Goal: Transaction & Acquisition: Obtain resource

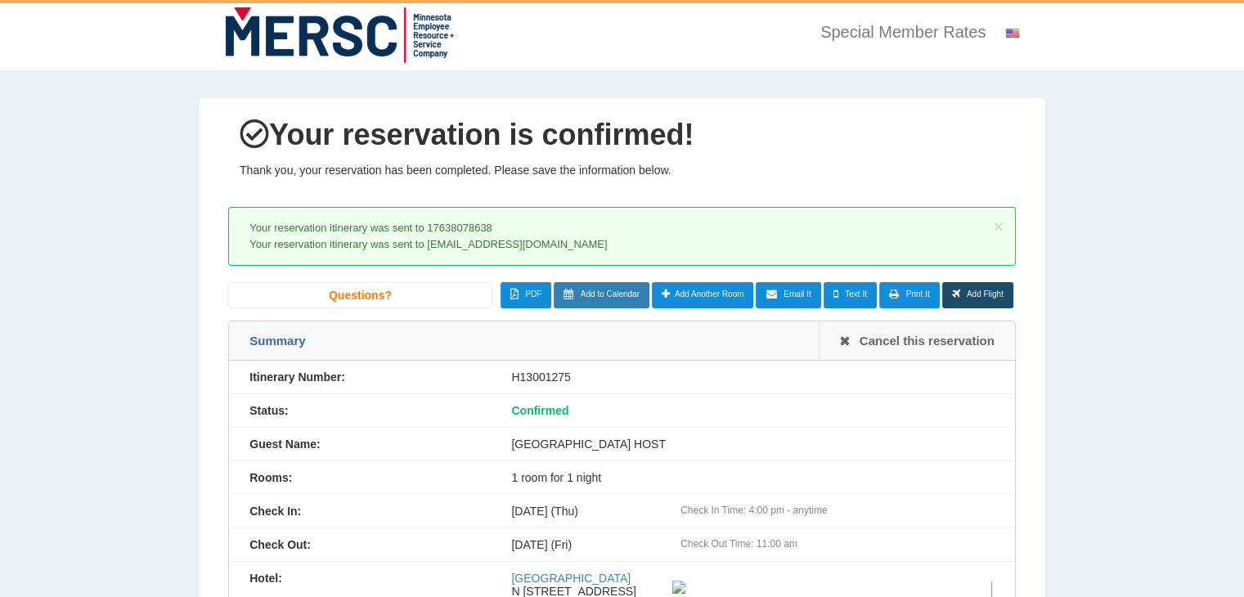
click at [589, 294] on span "Add to Calendar" at bounding box center [610, 293] width 59 height 9
click at [806, 304] on link "Email It" at bounding box center [788, 295] width 65 height 26
type input "**********"
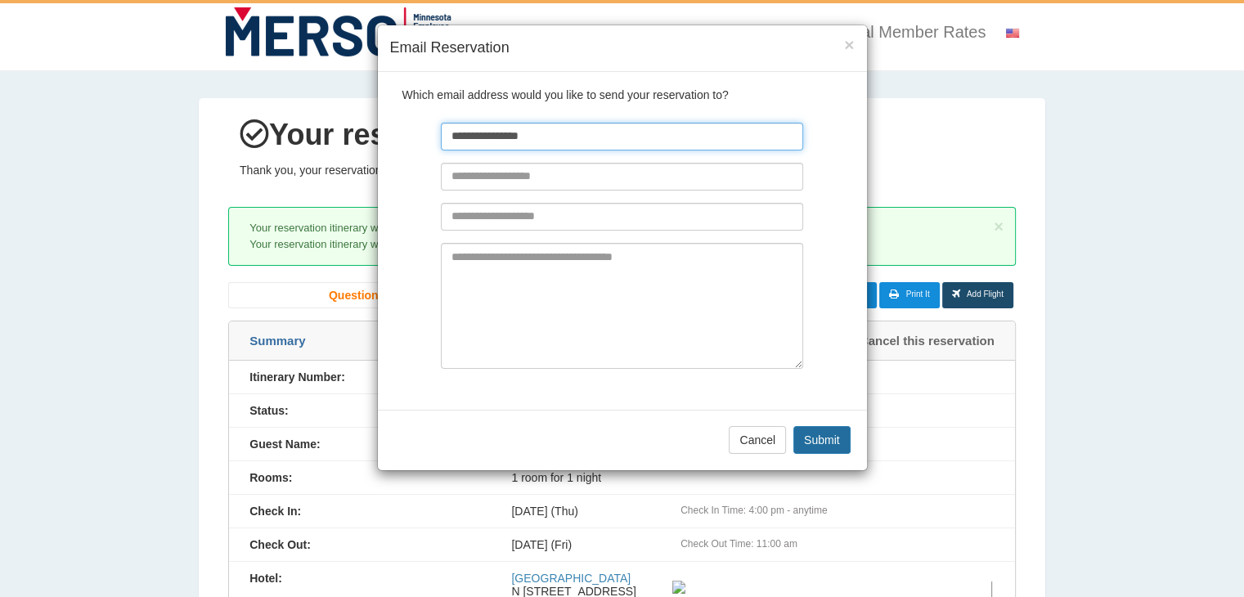
click at [607, 137] on input "**********" at bounding box center [622, 137] width 362 height 28
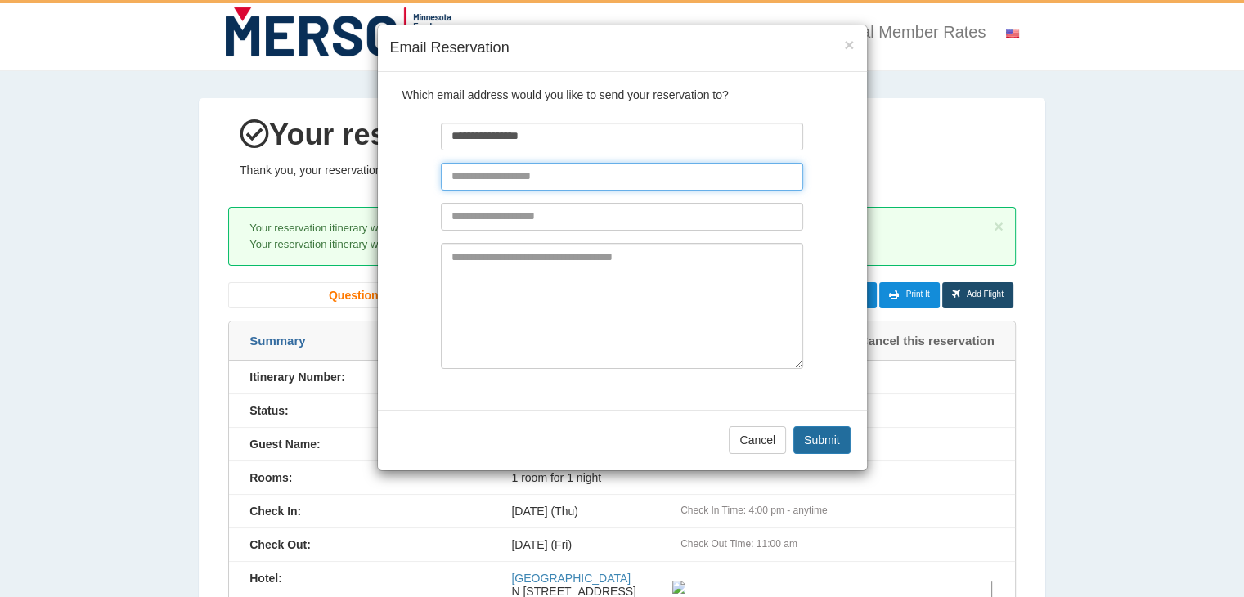
click at [698, 181] on input "text" at bounding box center [622, 177] width 362 height 28
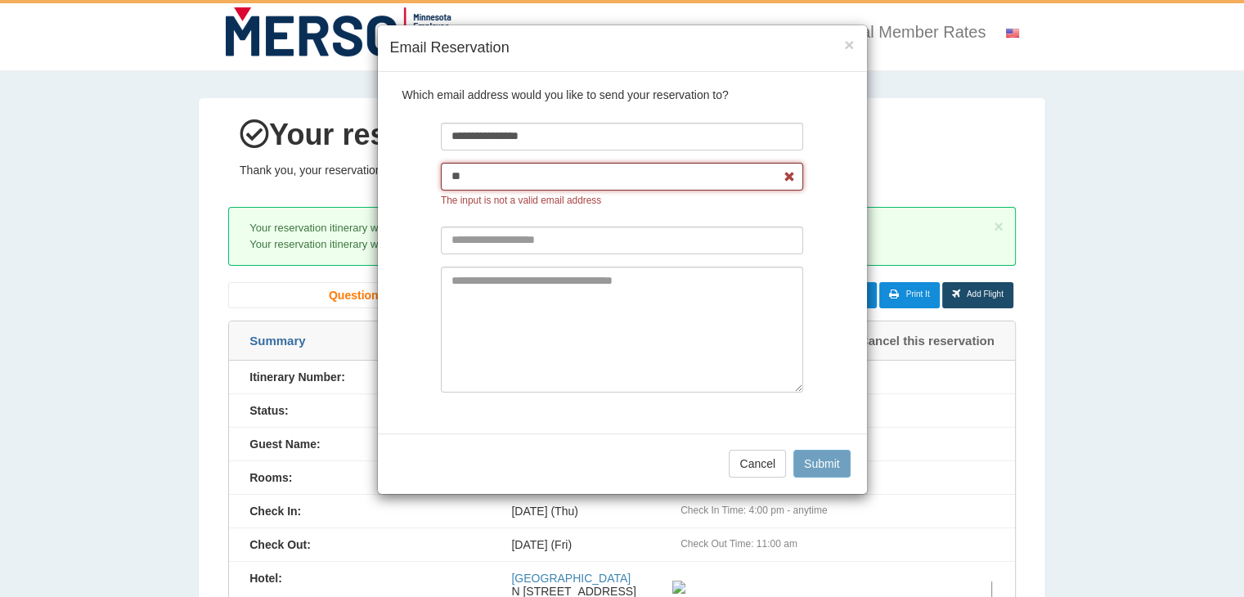
type input "*"
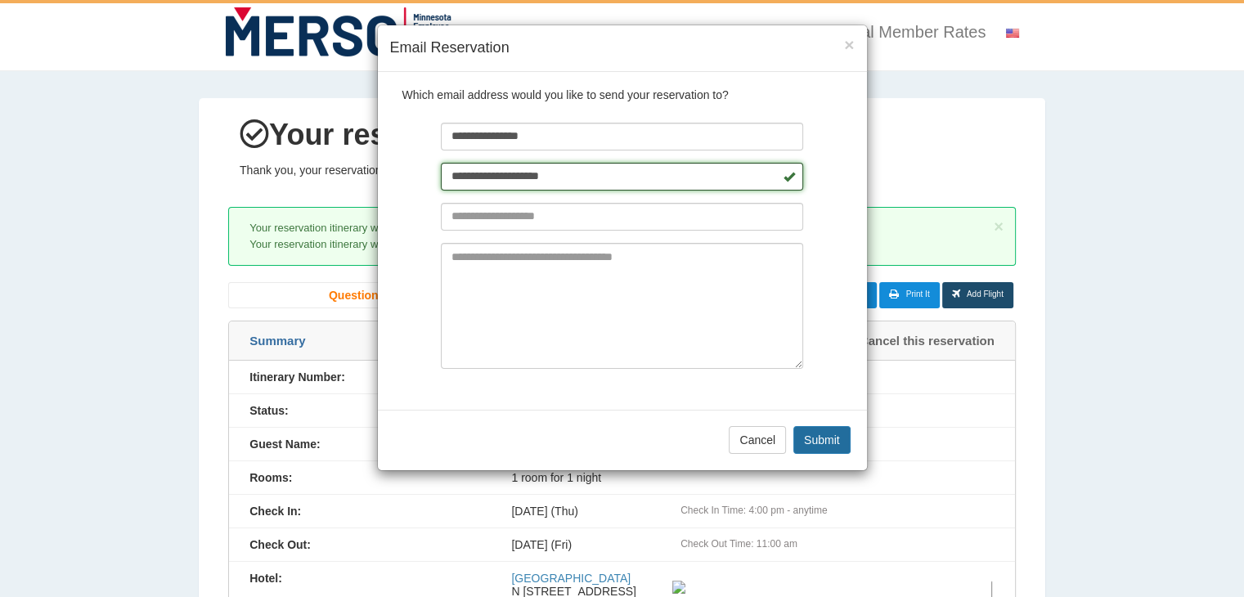
type input "**********"
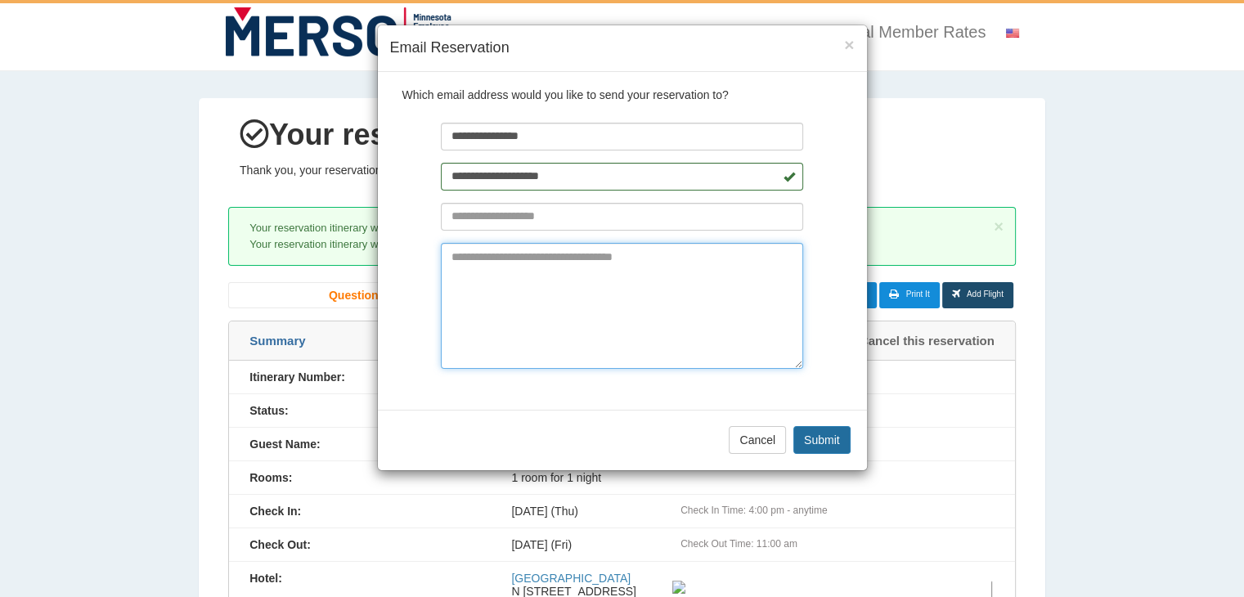
click at [749, 318] on textarea at bounding box center [622, 306] width 362 height 126
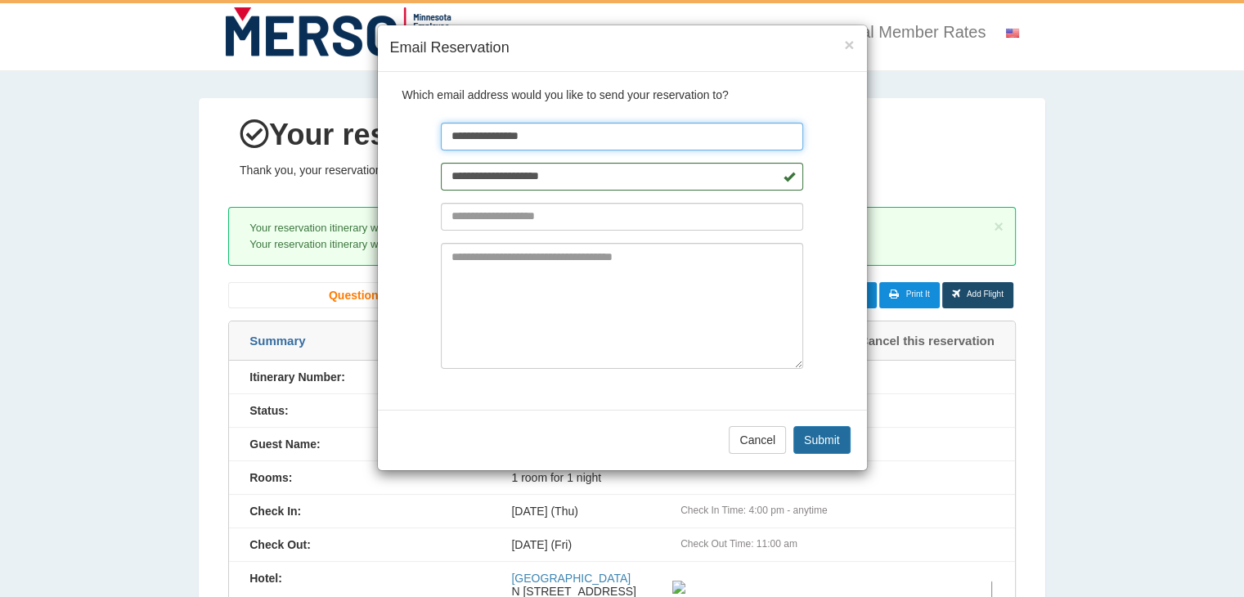
click at [626, 139] on input "**********" at bounding box center [622, 137] width 362 height 28
click at [644, 132] on input "**********" at bounding box center [622, 137] width 362 height 28
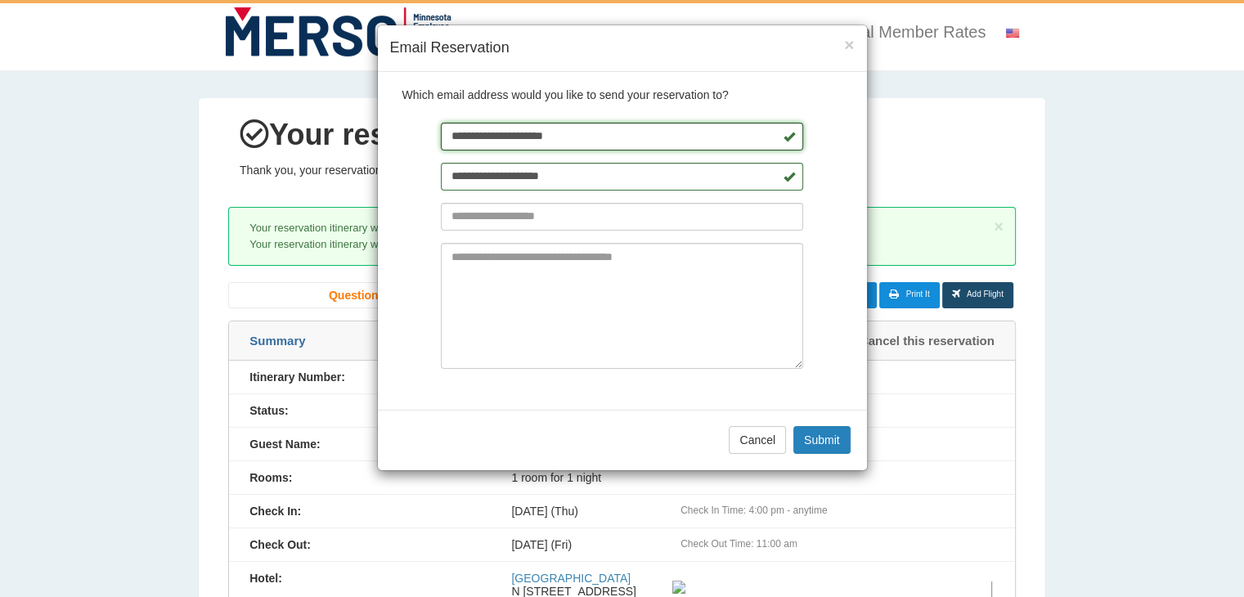
type input "**********"
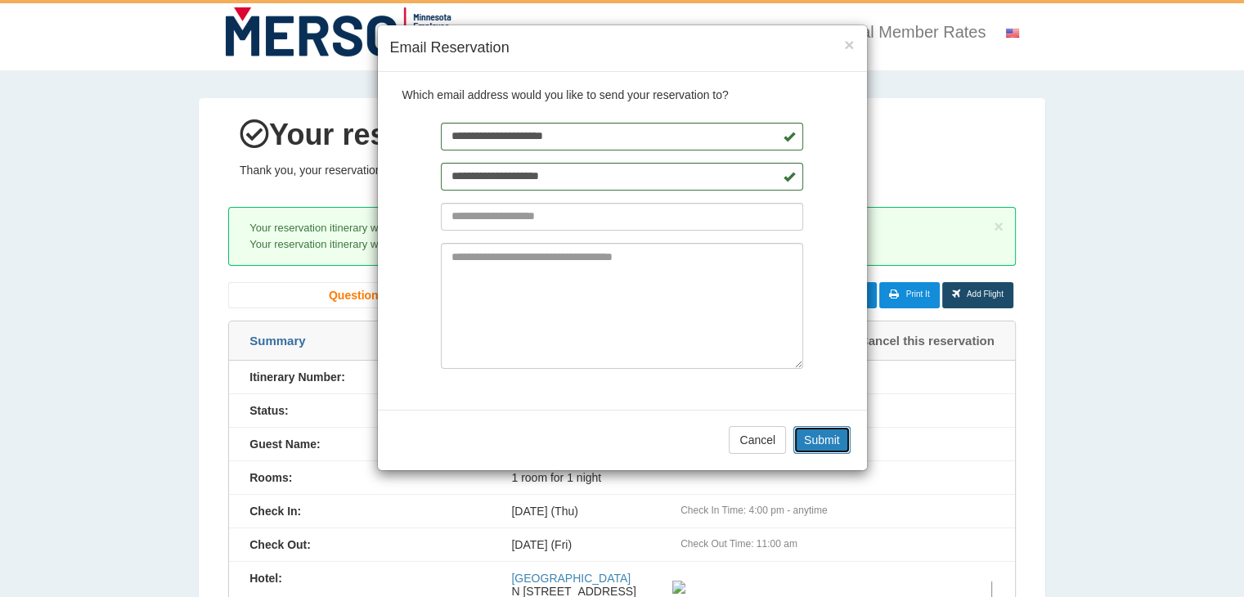
click at [837, 444] on button "Submit" at bounding box center [821, 440] width 57 height 28
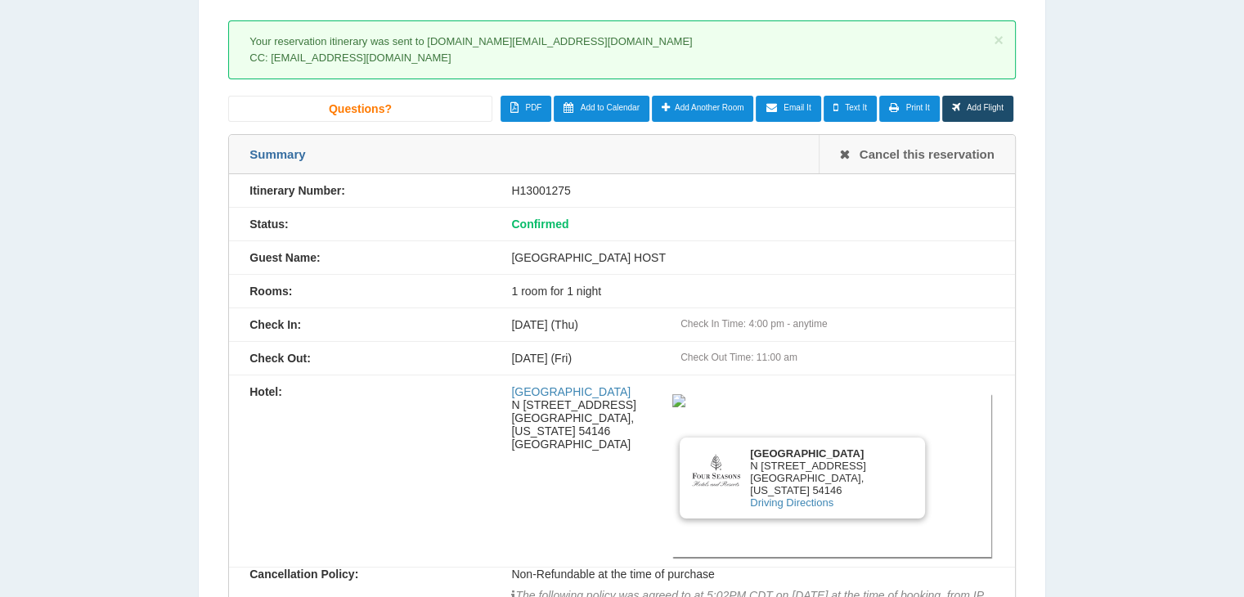
scroll to position [268, 0]
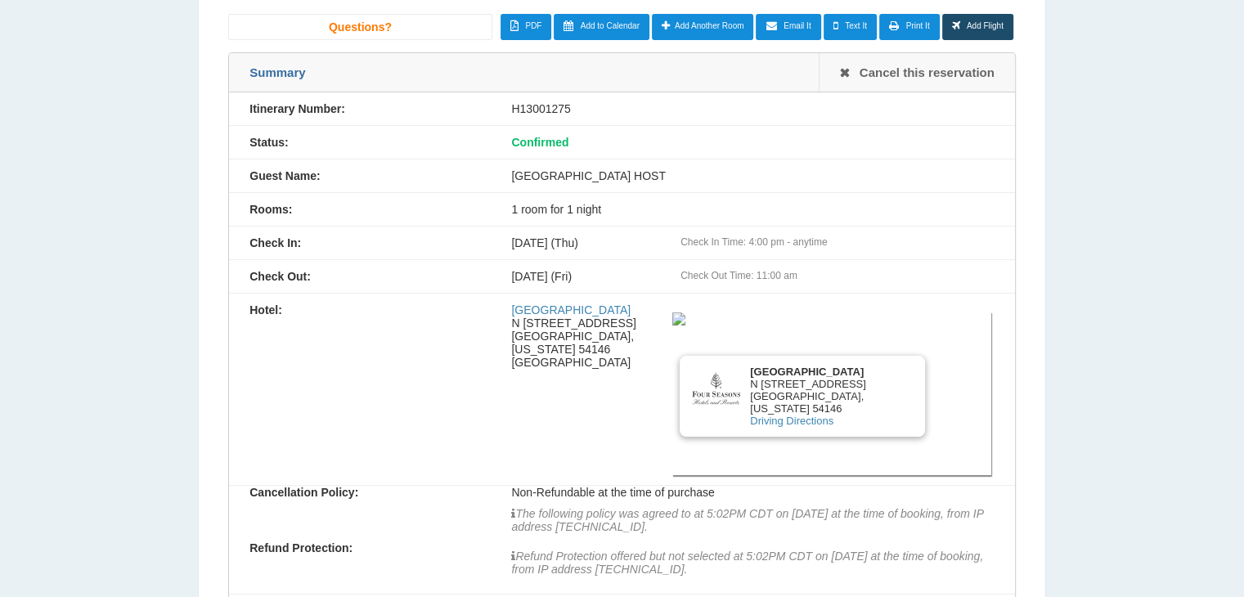
drag, startPoint x: 508, startPoint y: 321, endPoint x: 595, endPoint y: 356, distance: 93.2
click at [595, 356] on div "[GEOGRAPHIC_DATA][STREET_ADDRESS][US_STATE][GEOGRAPHIC_DATA] [GEOGRAPHIC_DATA] …" at bounding box center [752, 389] width 523 height 172
copy div "N [STREET_ADDRESS][US_STATE]"
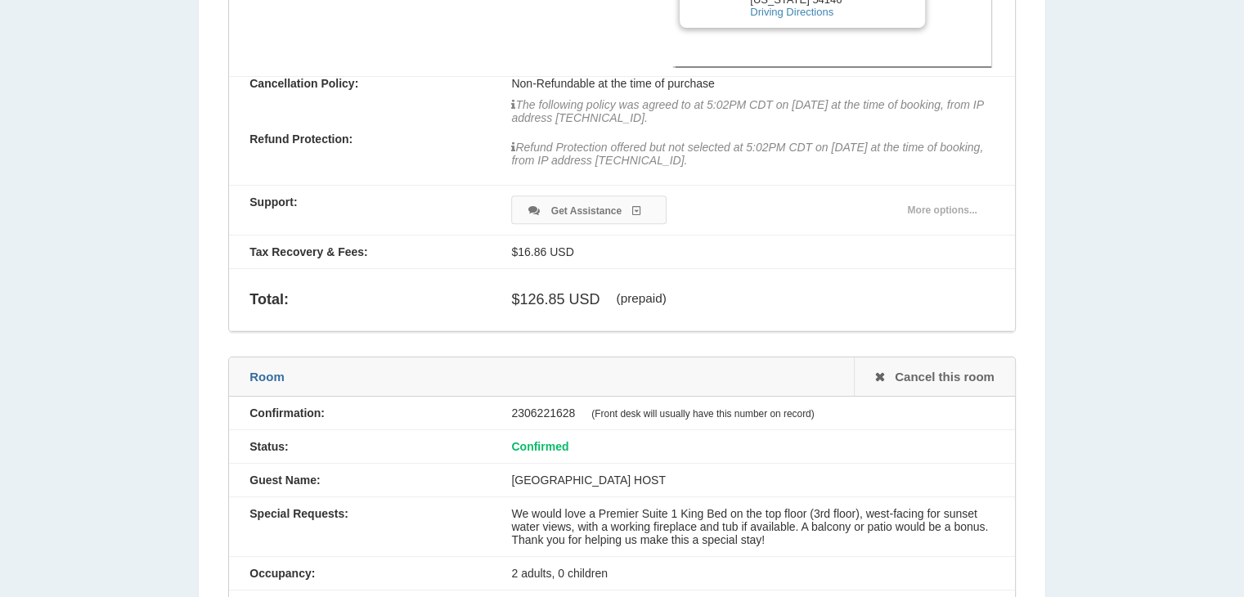
scroll to position [759, 0]
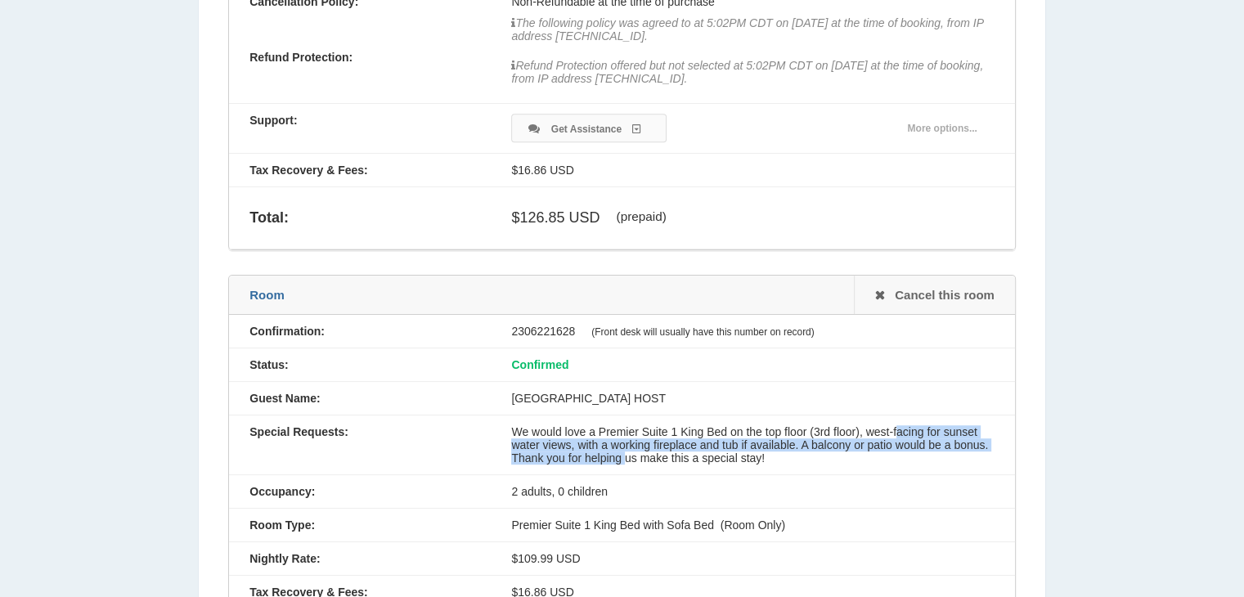
drag, startPoint x: 599, startPoint y: 438, endPoint x: 795, endPoint y: 449, distance: 196.5
click at [795, 449] on div "We would love a Premier Suite 1 King Bed on the top floor (3rd floor), west-fac…" at bounding box center [752, 444] width 523 height 39
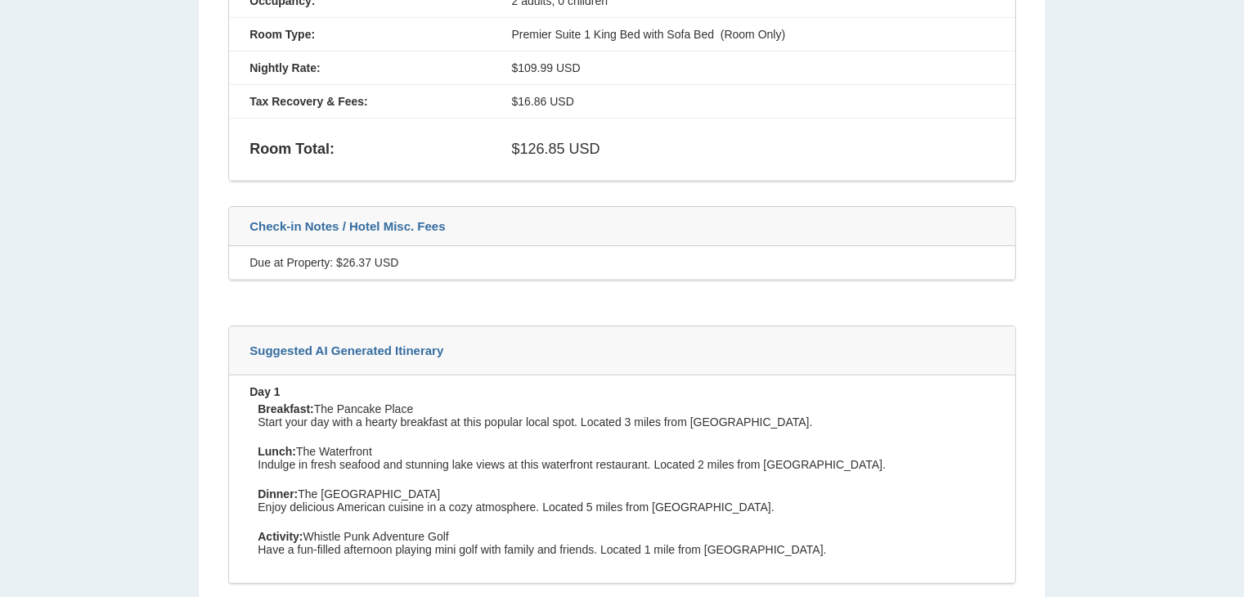
scroll to position [1331, 0]
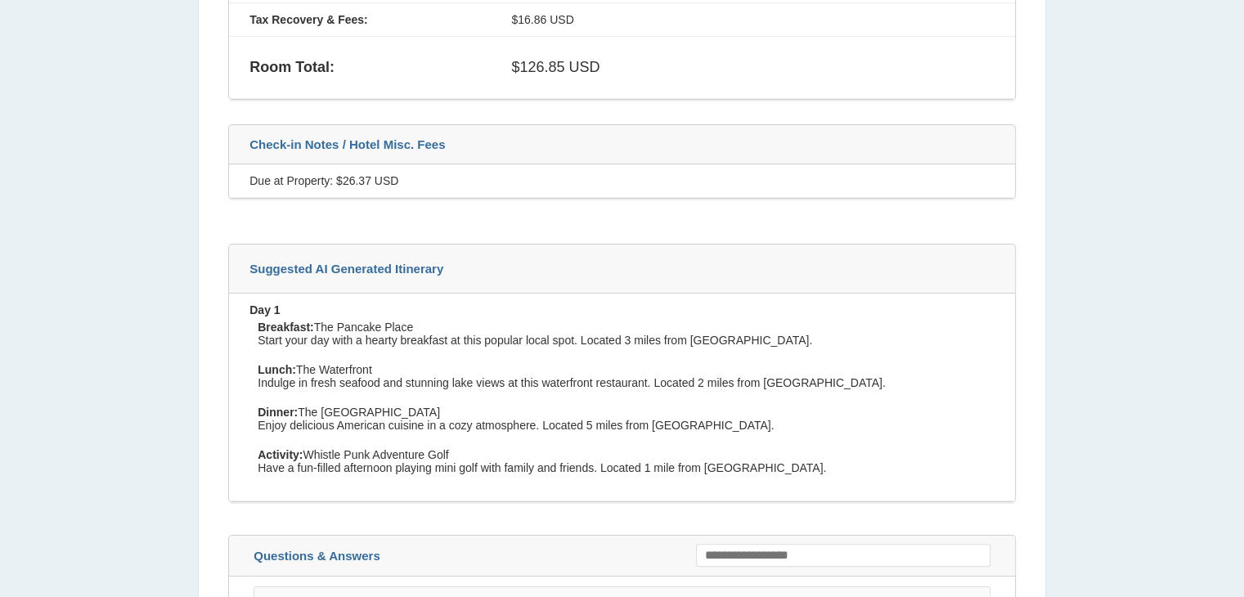
drag, startPoint x: 317, startPoint y: 469, endPoint x: 455, endPoint y: 467, distance: 137.4
click at [455, 467] on p "Activity: Whistle Punk Adventure Golf Have a fun-filled afternoon playing mini …" at bounding box center [630, 465] width 745 height 34
copy p "Whistle Punk Adventure Golf"
drag, startPoint x: 317, startPoint y: 340, endPoint x: 445, endPoint y: 339, distance: 127.6
click at [445, 339] on p "Breakfast: The Pancake Place Start your day with a hearty breakfast at this pop…" at bounding box center [630, 338] width 745 height 34
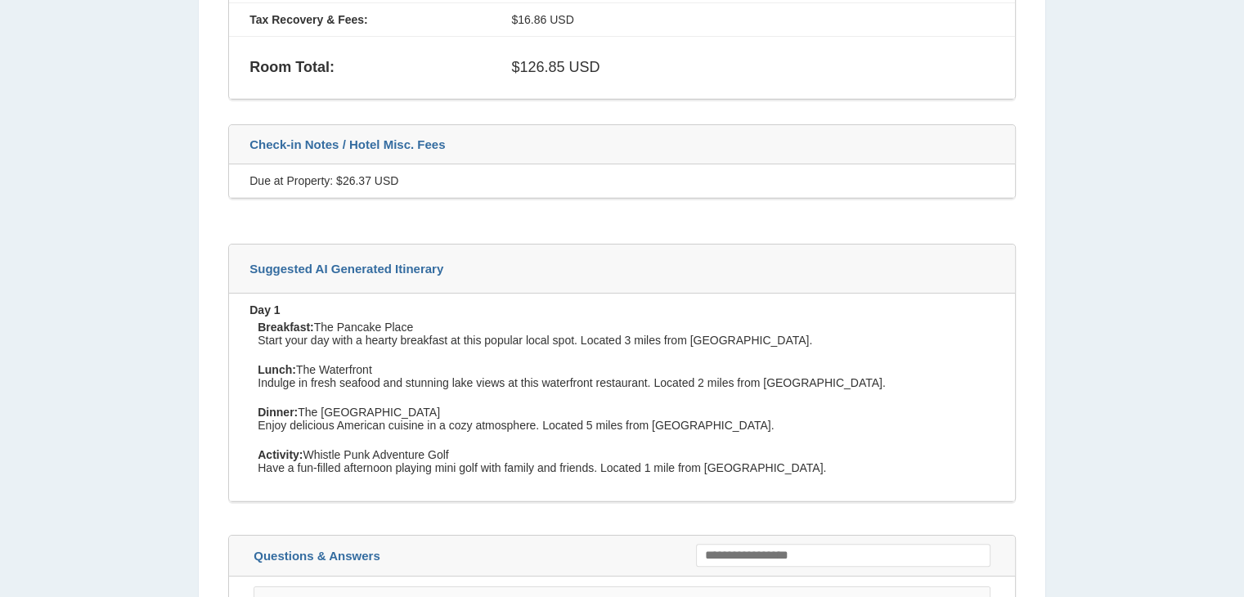
copy p "The Pancake Place"
drag, startPoint x: 278, startPoint y: 397, endPoint x: 631, endPoint y: 396, distance: 353.3
click at [631, 396] on p "Lunch: The Waterfront Indulge in fresh seafood and stunning lake views at this …" at bounding box center [630, 380] width 745 height 34
drag, startPoint x: 424, startPoint y: 383, endPoint x: 300, endPoint y: 379, distance: 124.4
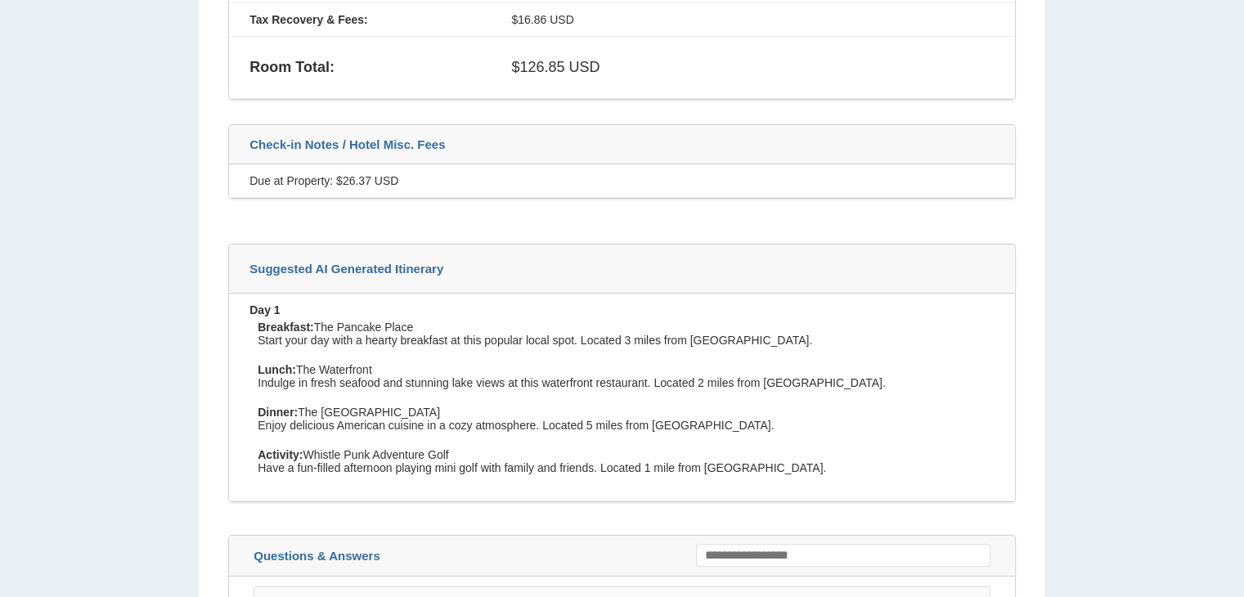
click at [300, 379] on p "Lunch: The Waterfront Indulge in fresh seafood and stunning lake views at this …" at bounding box center [630, 380] width 745 height 34
copy p "The Waterfront"
drag, startPoint x: 301, startPoint y: 424, endPoint x: 469, endPoint y: 413, distance: 168.8
click at [441, 416] on div "Breakfast: The Pancake Place Start your day with a hearty breakfast at this pop…" at bounding box center [625, 402] width 753 height 162
copy p "The [GEOGRAPHIC_DATA]"
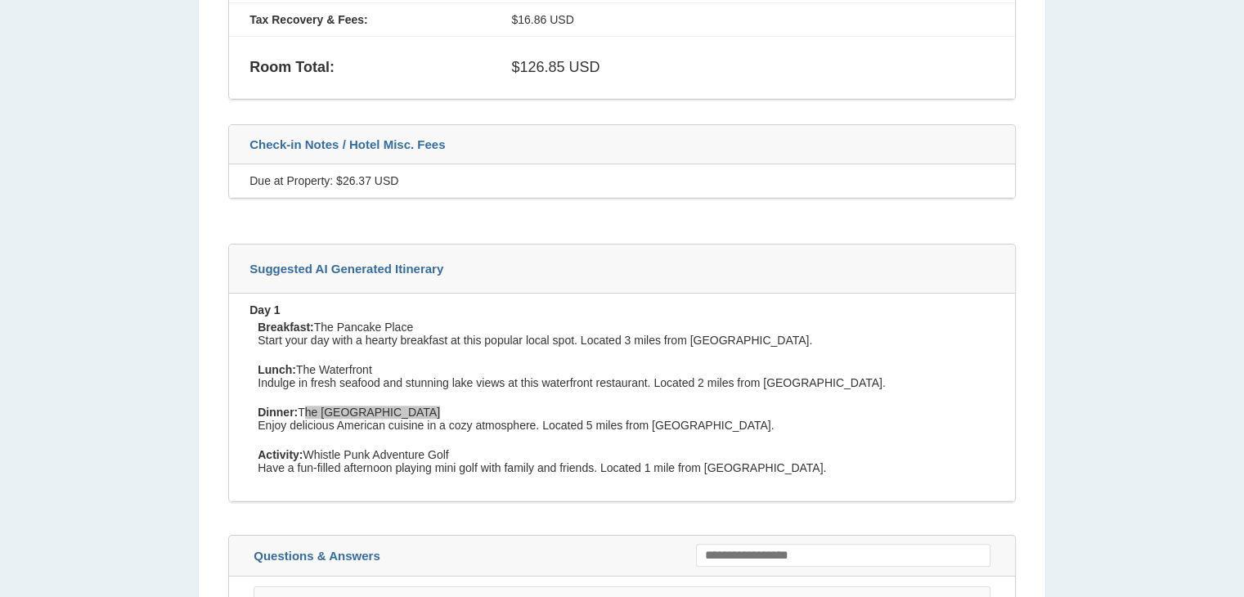
scroll to position [1577, 0]
